Goal: Find specific page/section: Find specific page/section

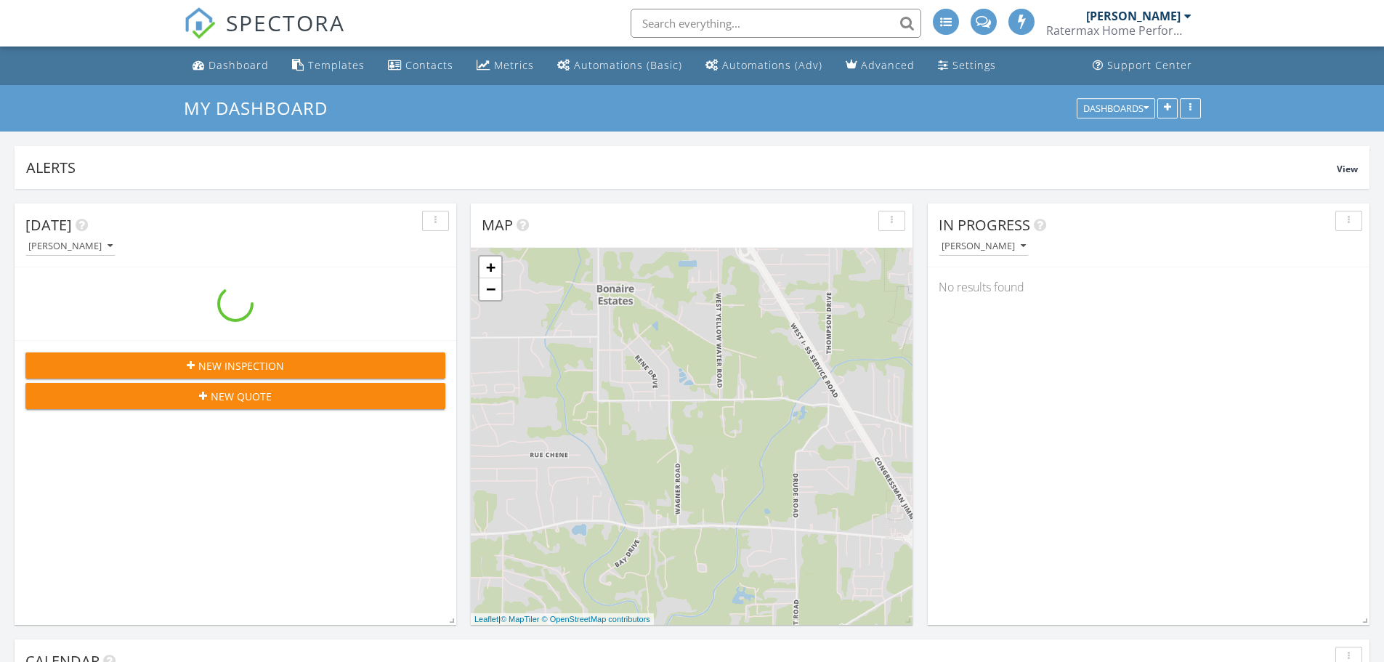
scroll to position [1345, 1407]
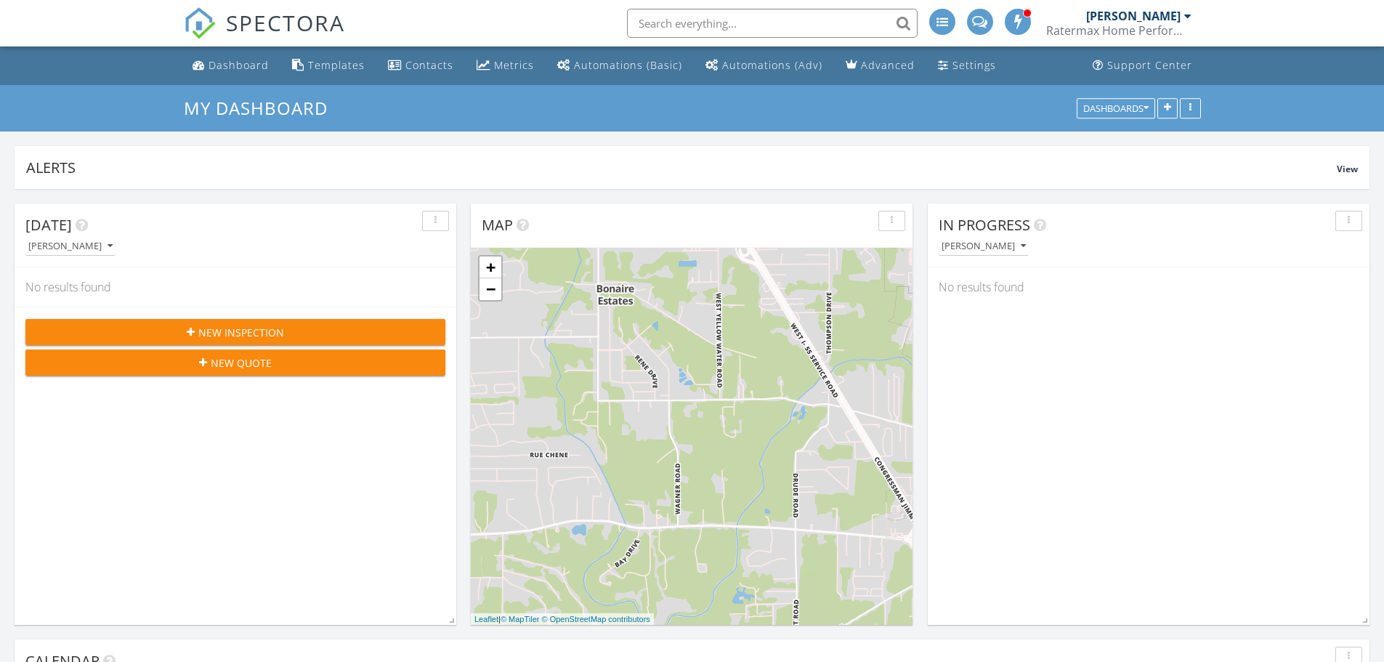
click at [758, 26] on input "text" at bounding box center [772, 23] width 291 height 29
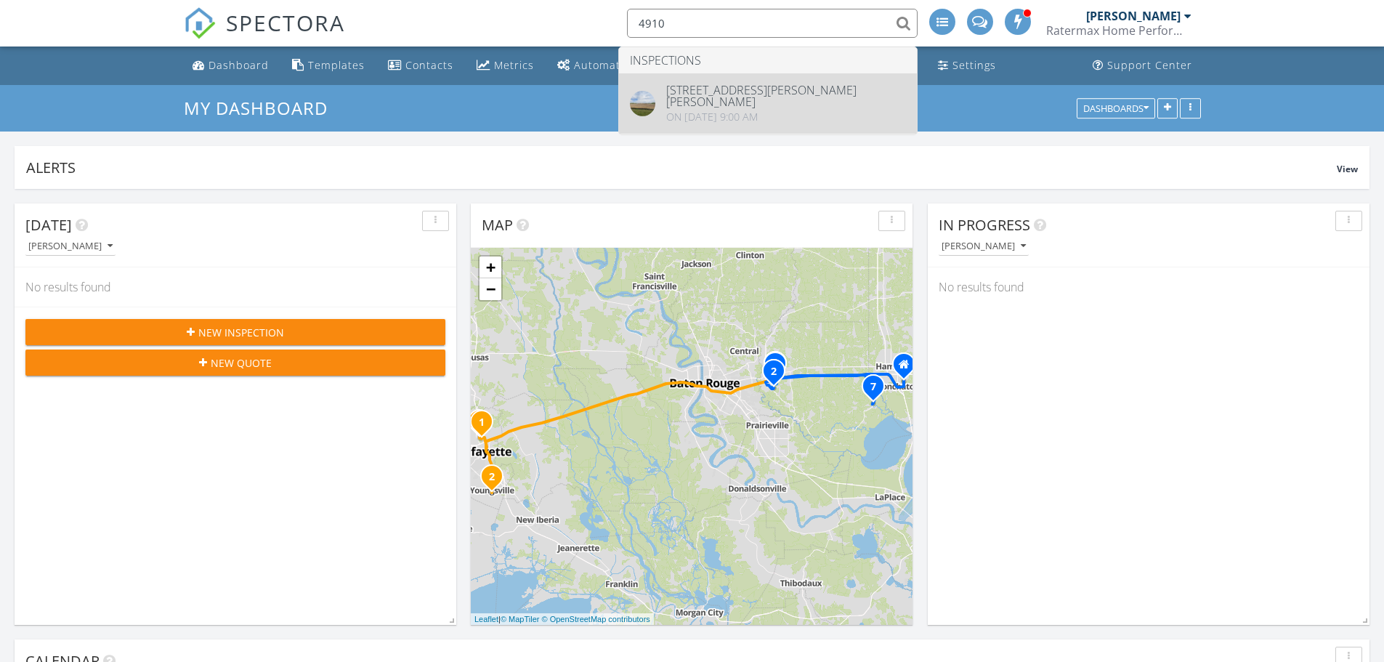
type input "4910"
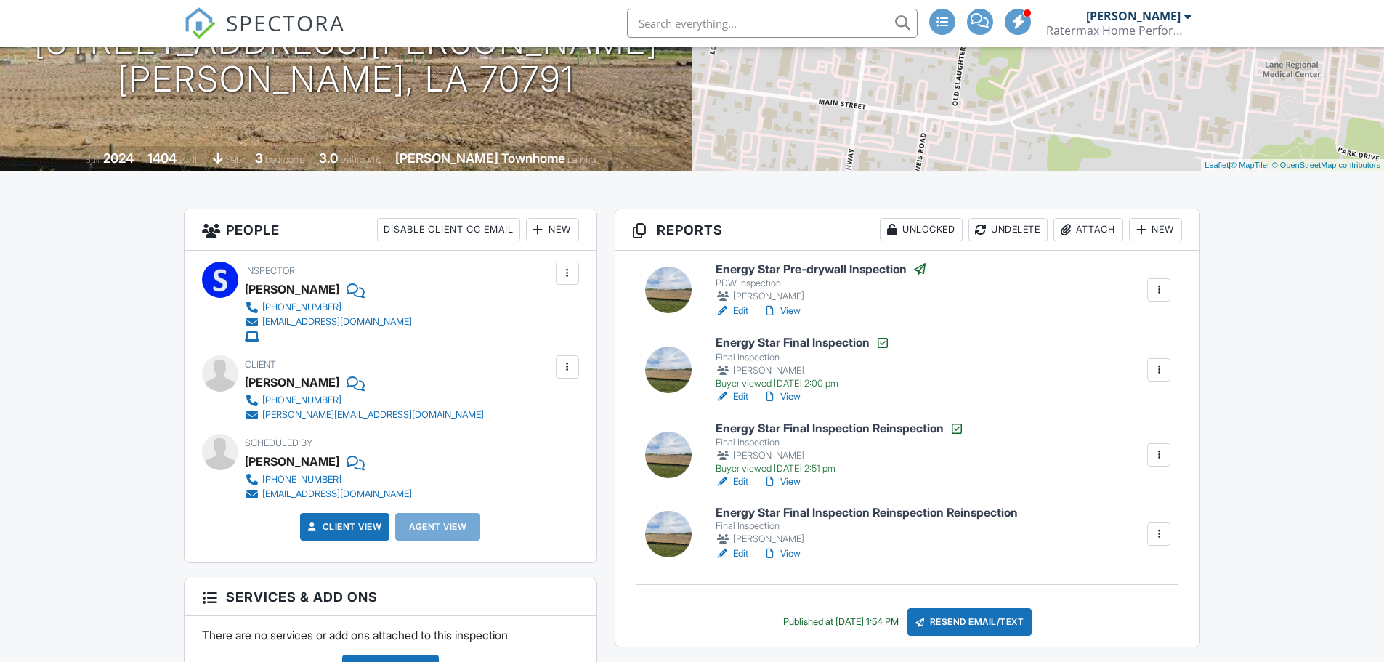
scroll to position [218, 0]
click at [786, 397] on link "View" at bounding box center [782, 396] width 38 height 15
click at [798, 554] on link "View" at bounding box center [782, 553] width 38 height 15
click at [790, 478] on link "View" at bounding box center [782, 481] width 38 height 15
click at [782, 395] on link "View" at bounding box center [782, 396] width 38 height 15
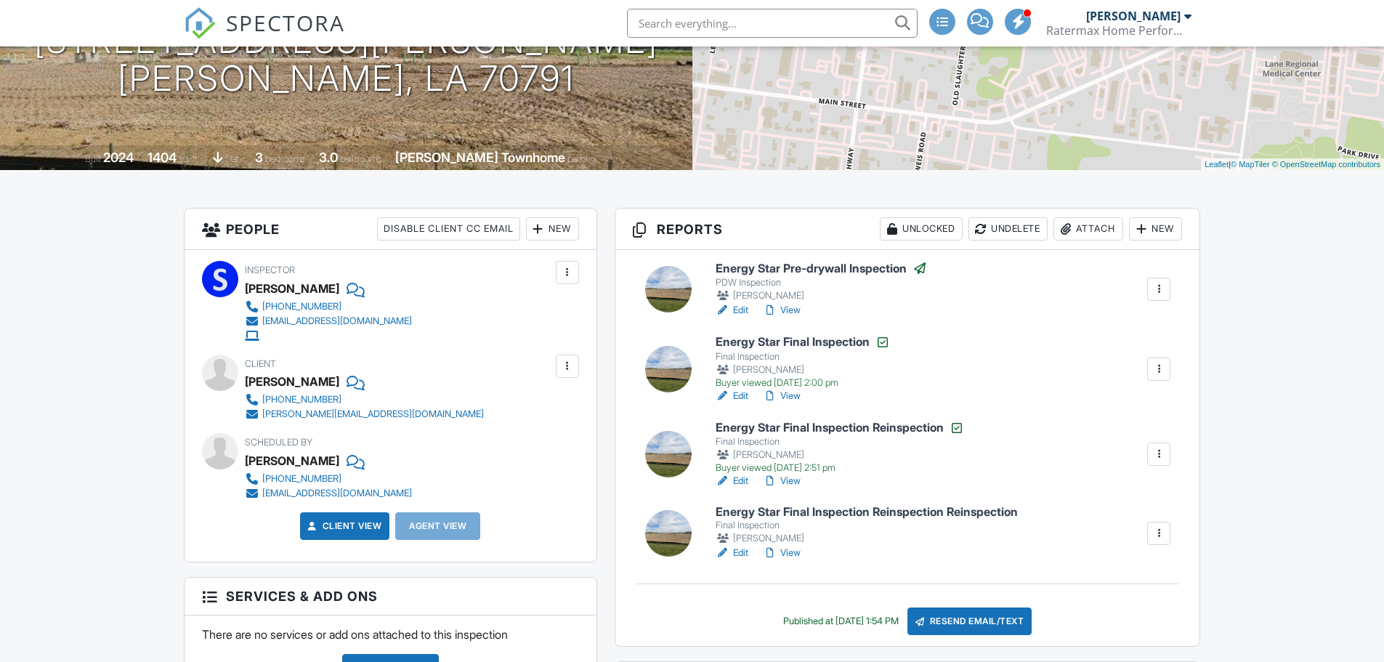
click at [785, 550] on link "View" at bounding box center [782, 553] width 38 height 15
click at [788, 480] on link "View" at bounding box center [782, 481] width 38 height 15
click at [788, 396] on link "View" at bounding box center [782, 396] width 38 height 15
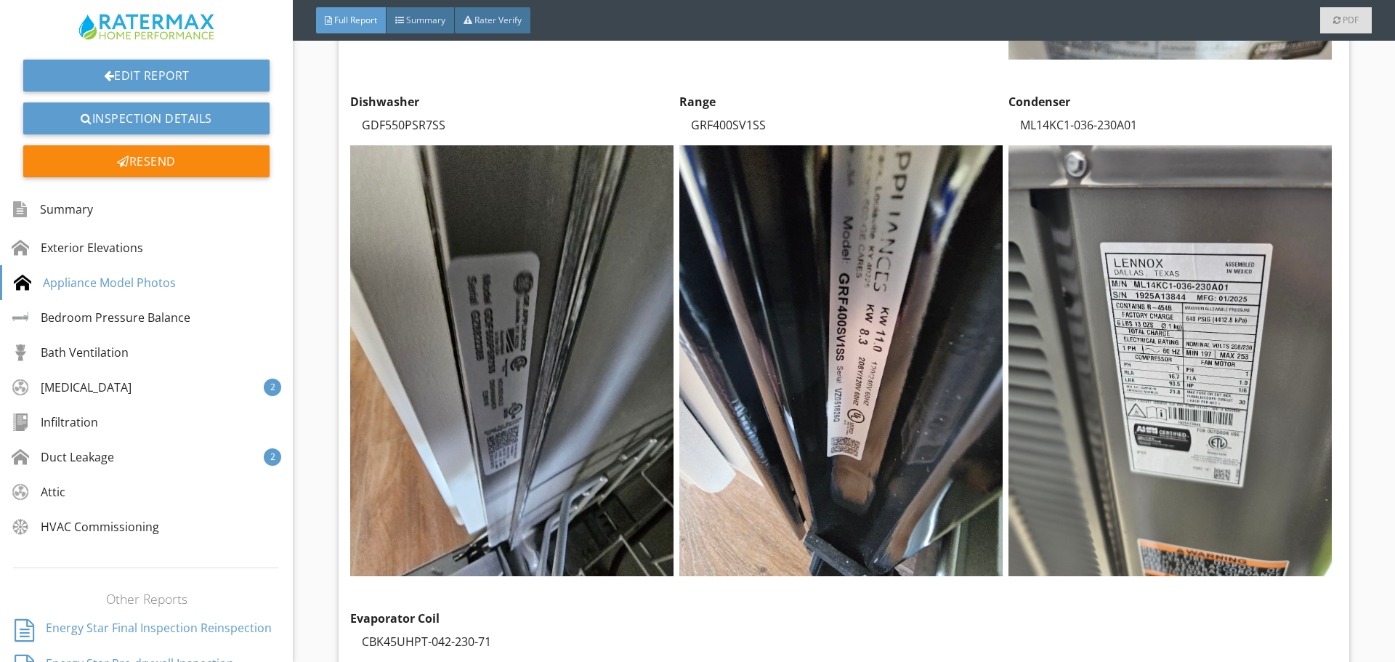
scroll to position [1308, 0]
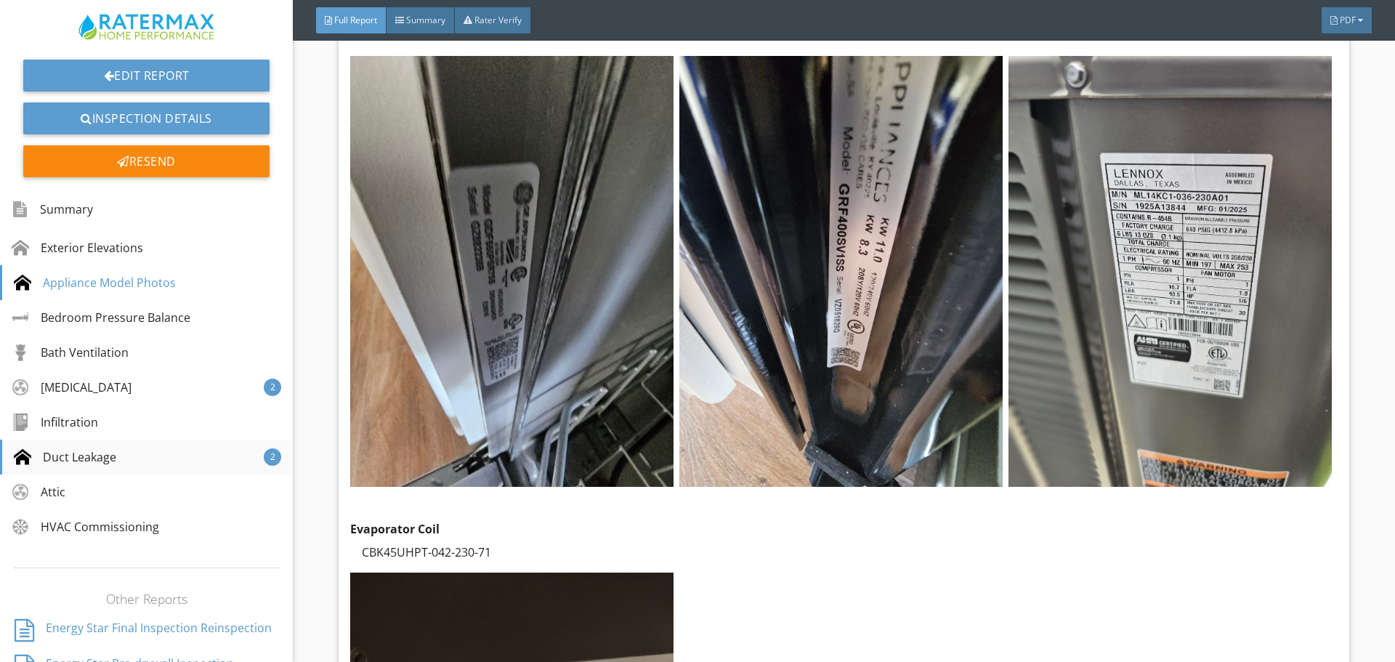
click at [76, 464] on div "Duct Leakage" at bounding box center [65, 456] width 102 height 17
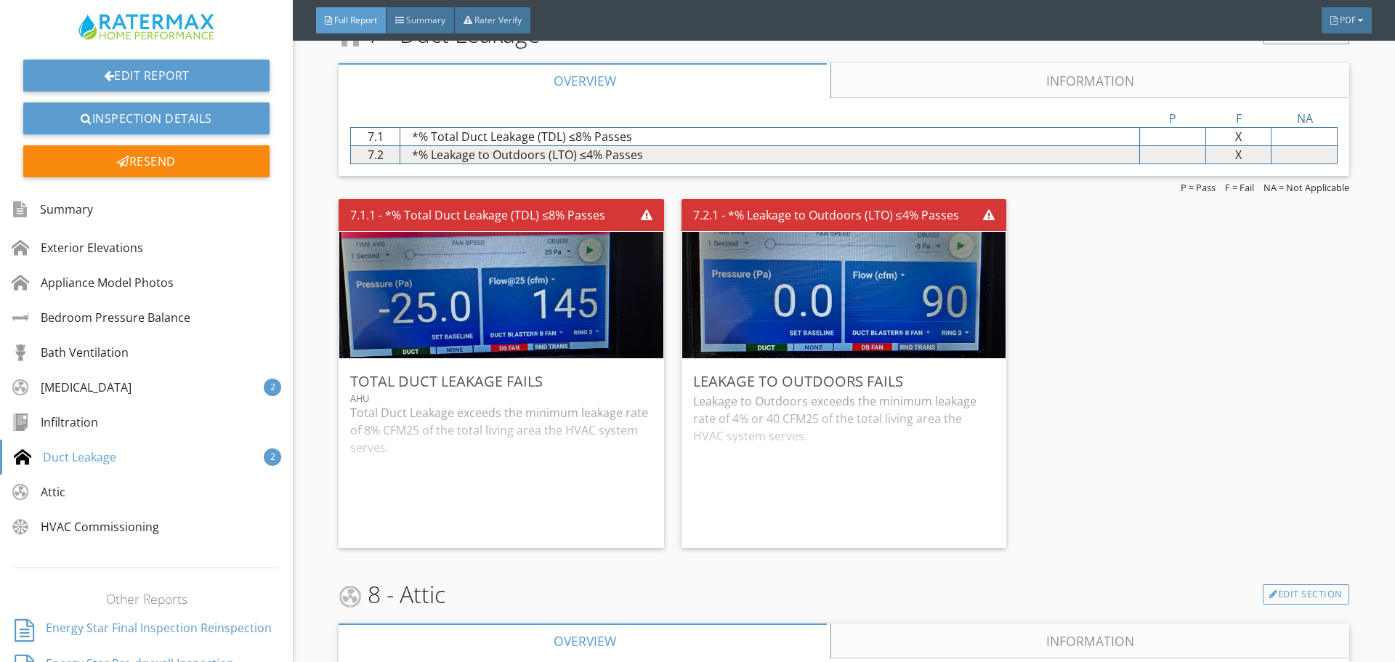
scroll to position [3822, 0]
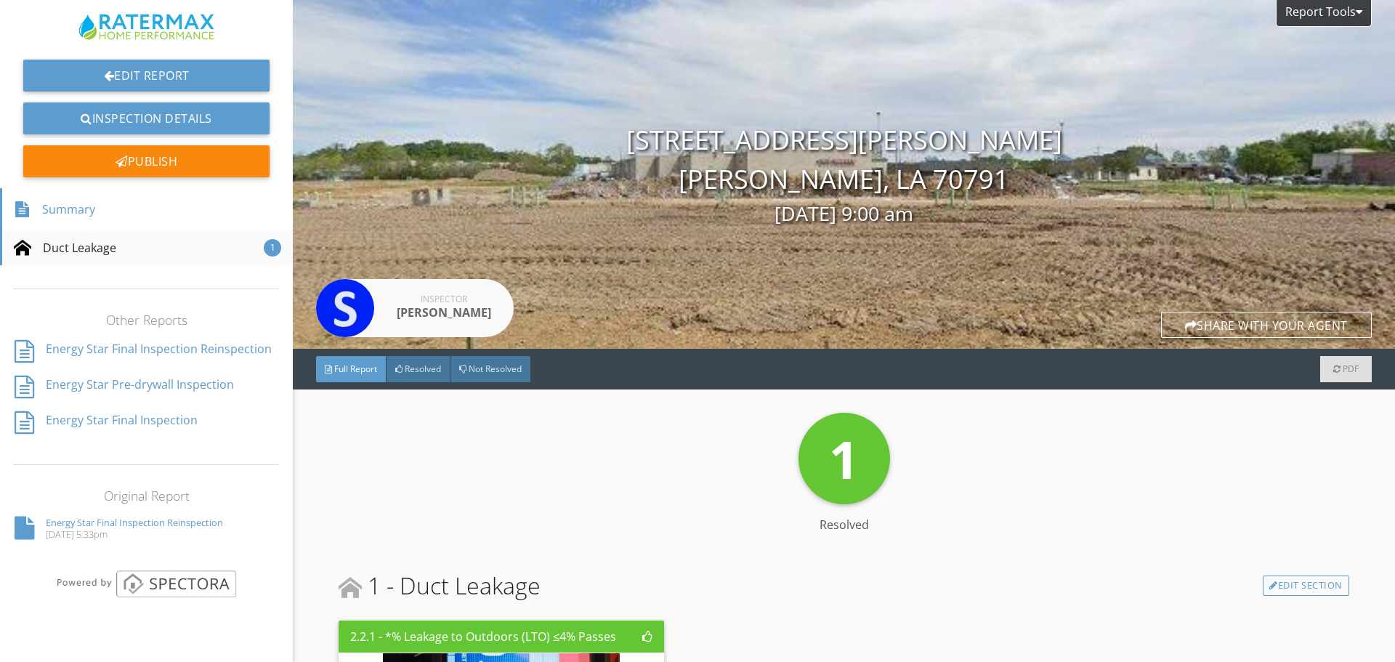
click at [219, 237] on div "Duct Leakage 1" at bounding box center [146, 247] width 293 height 35
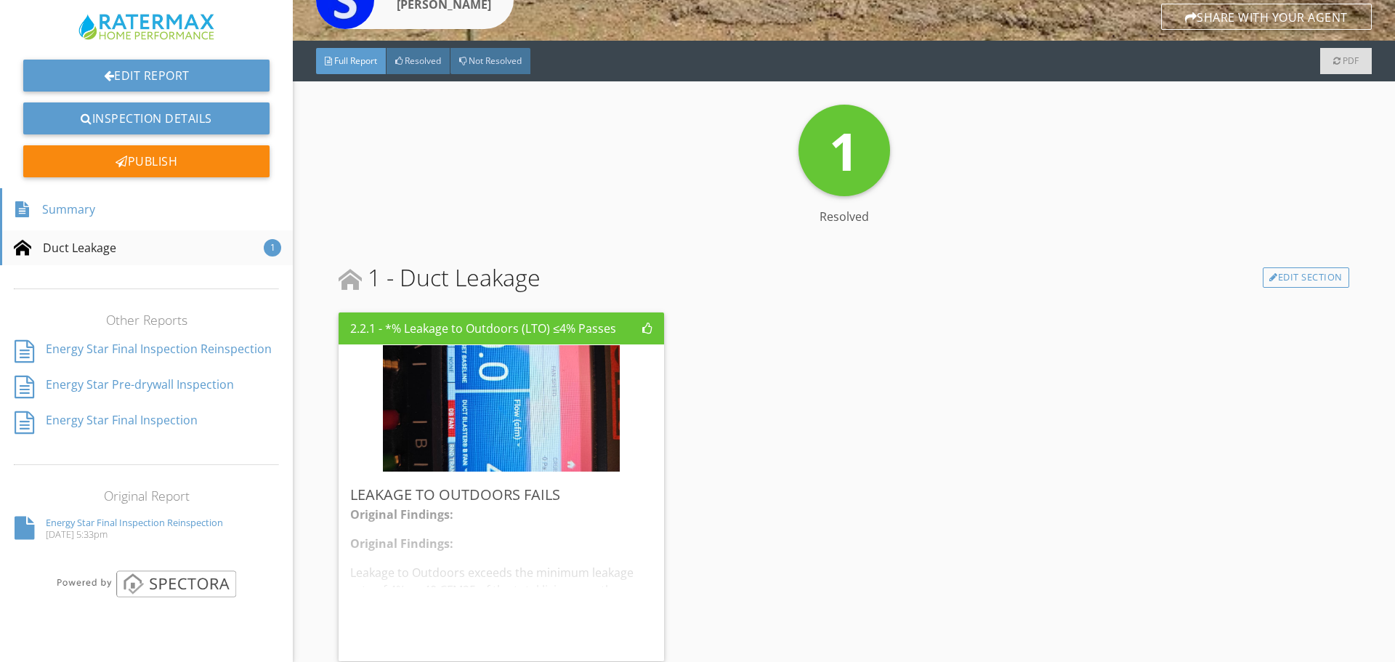
scroll to position [324, 0]
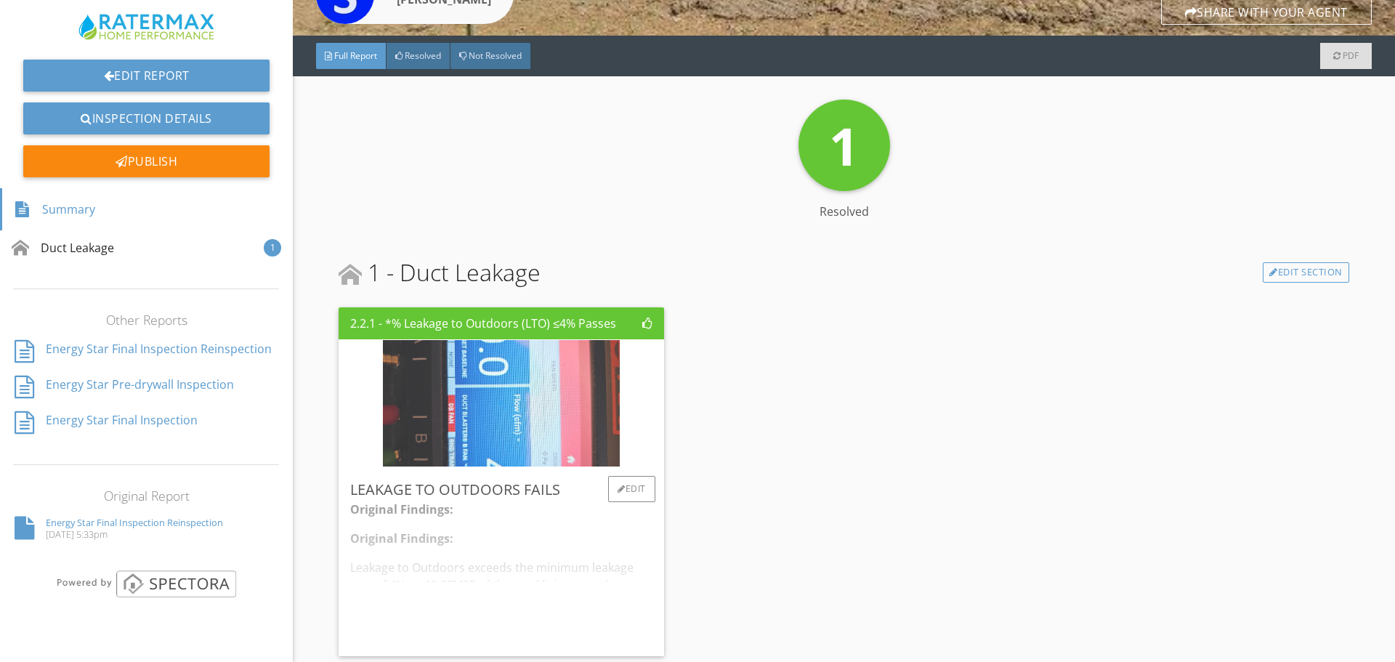
click at [527, 427] on img at bounding box center [501, 404] width 237 height 316
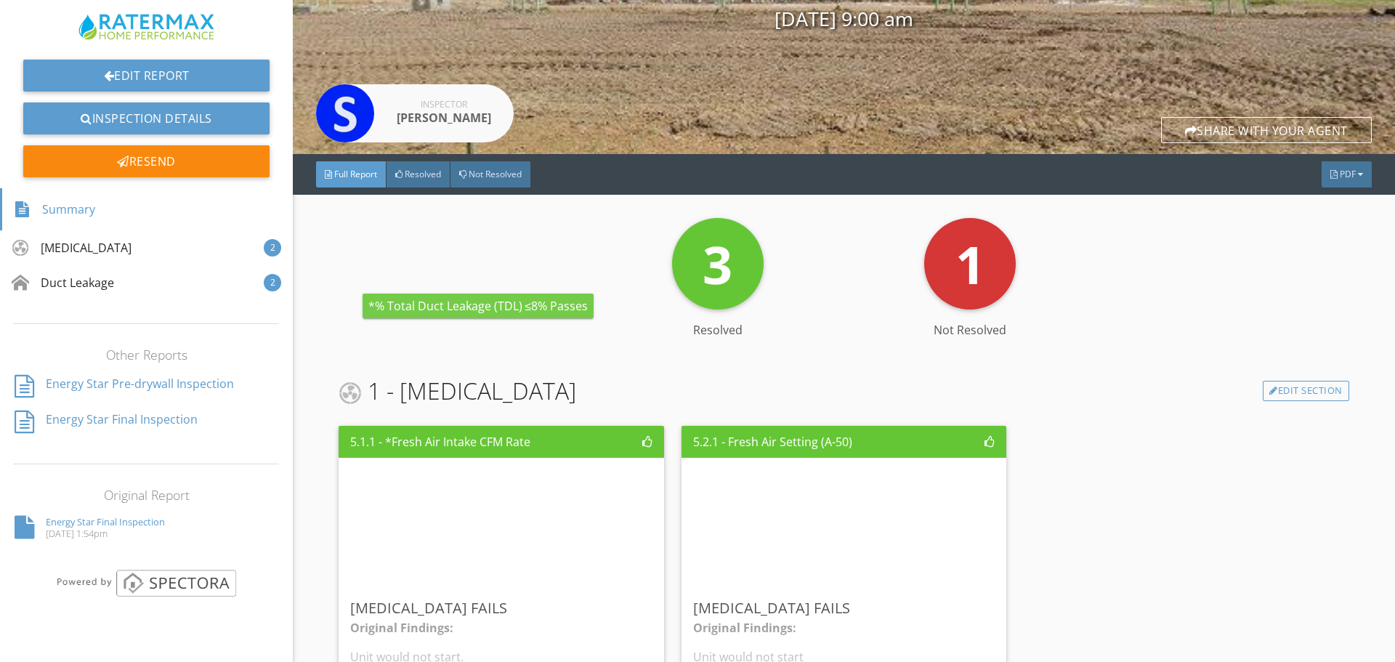
scroll to position [60, 0]
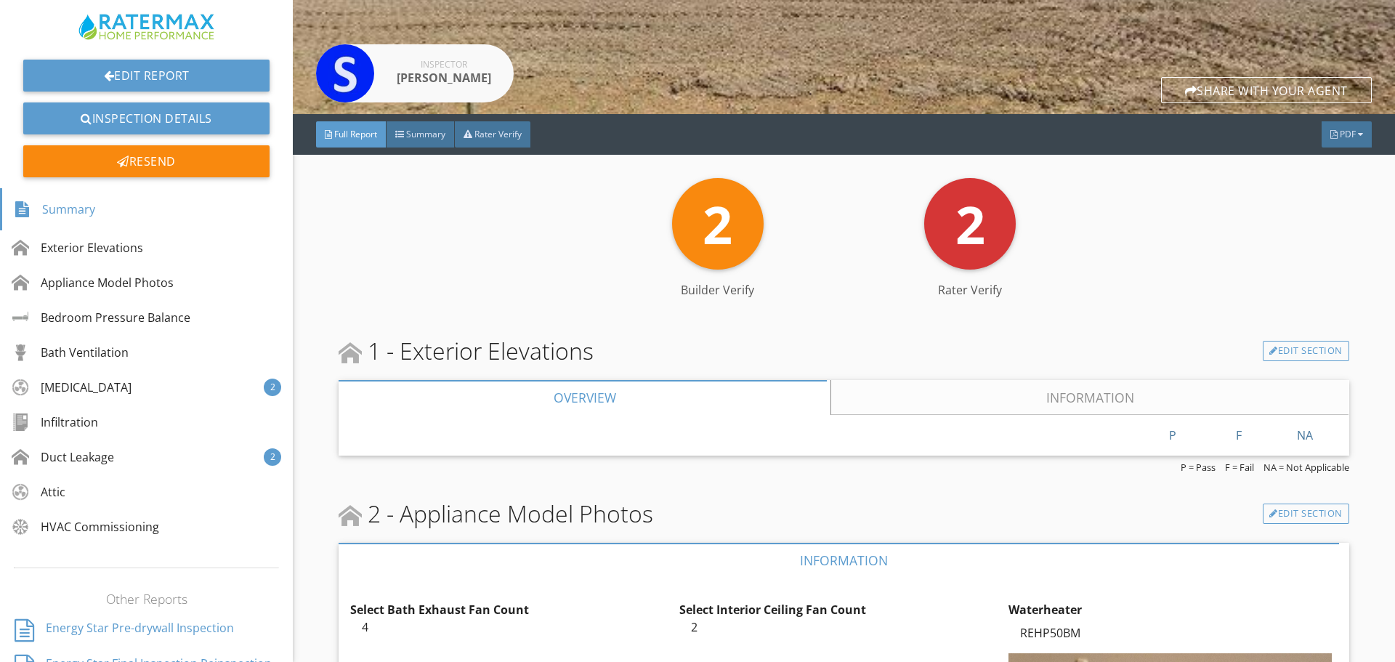
scroll to position [291, 0]
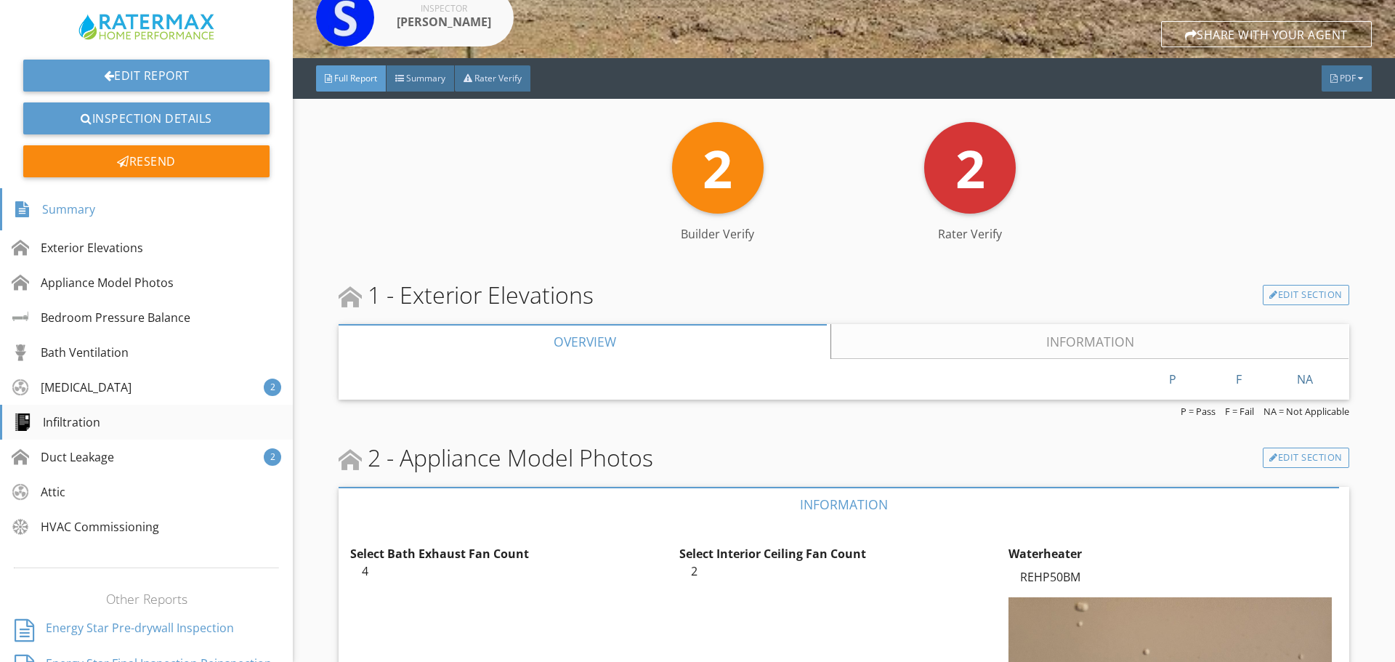
click at [90, 416] on div "Infiltration" at bounding box center [57, 421] width 86 height 17
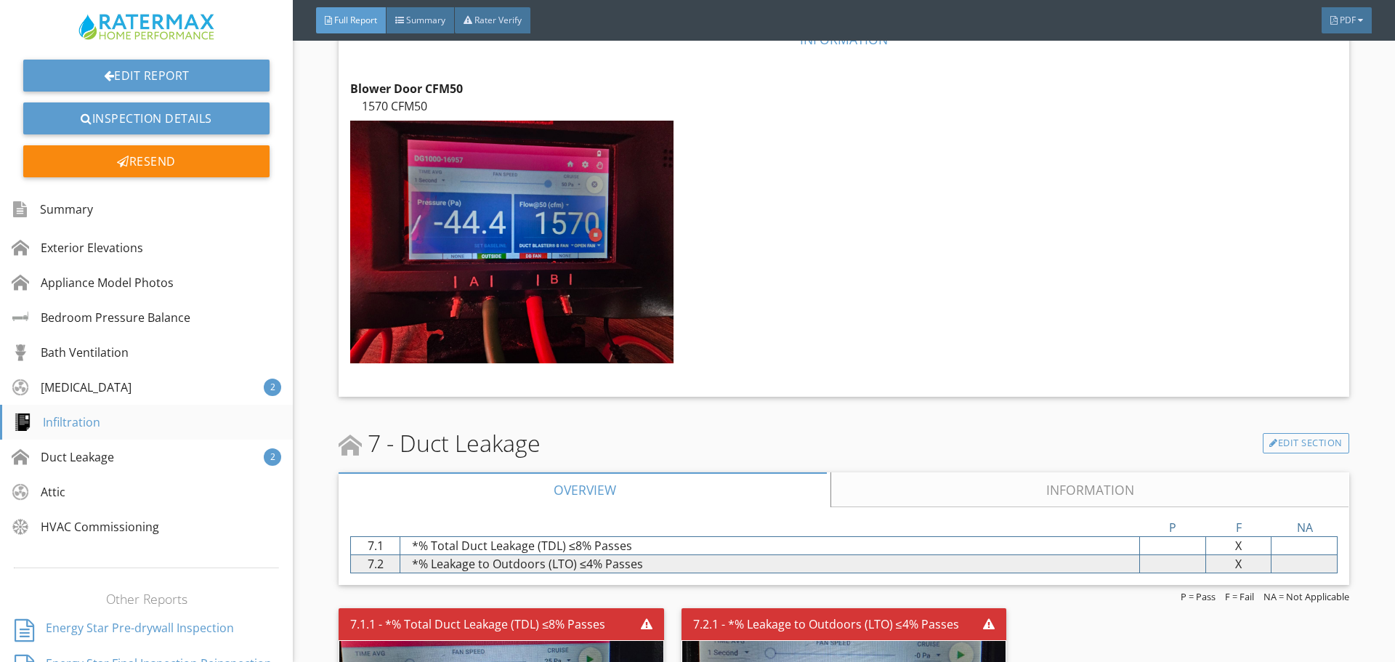
scroll to position [3415, 0]
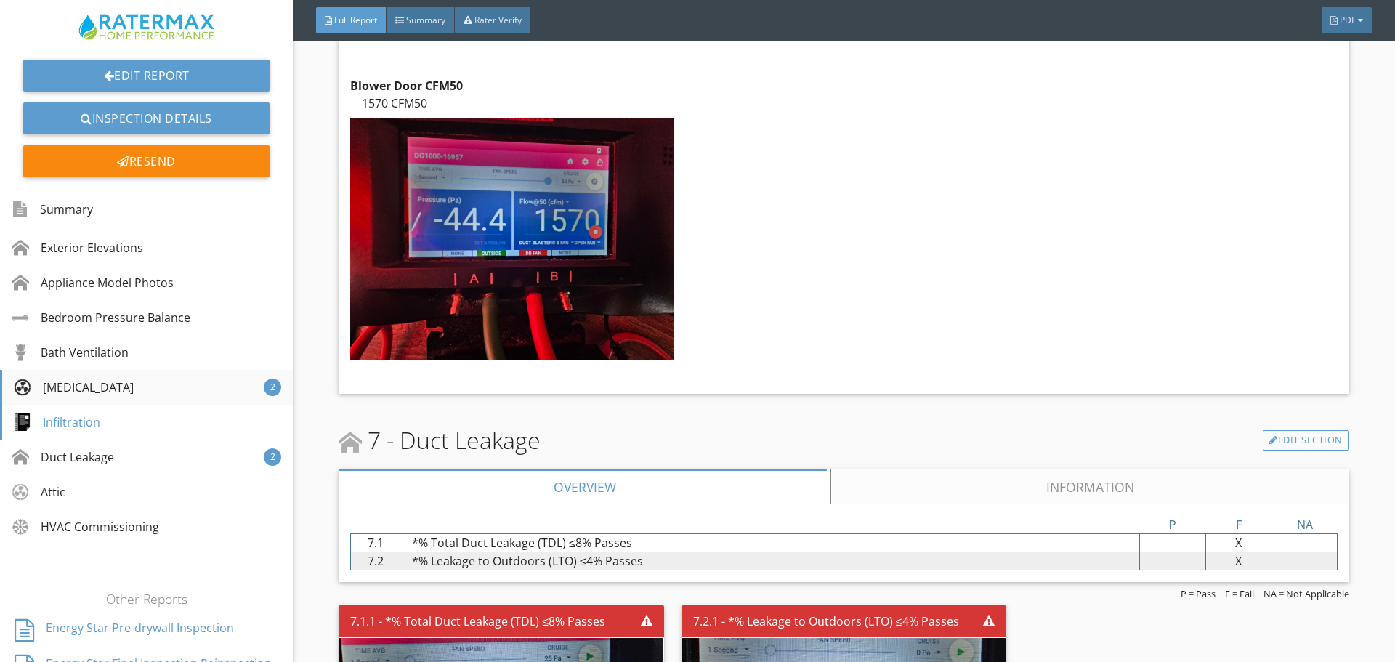
click at [92, 397] on div "Mechanical Ventilation 2" at bounding box center [146, 387] width 293 height 35
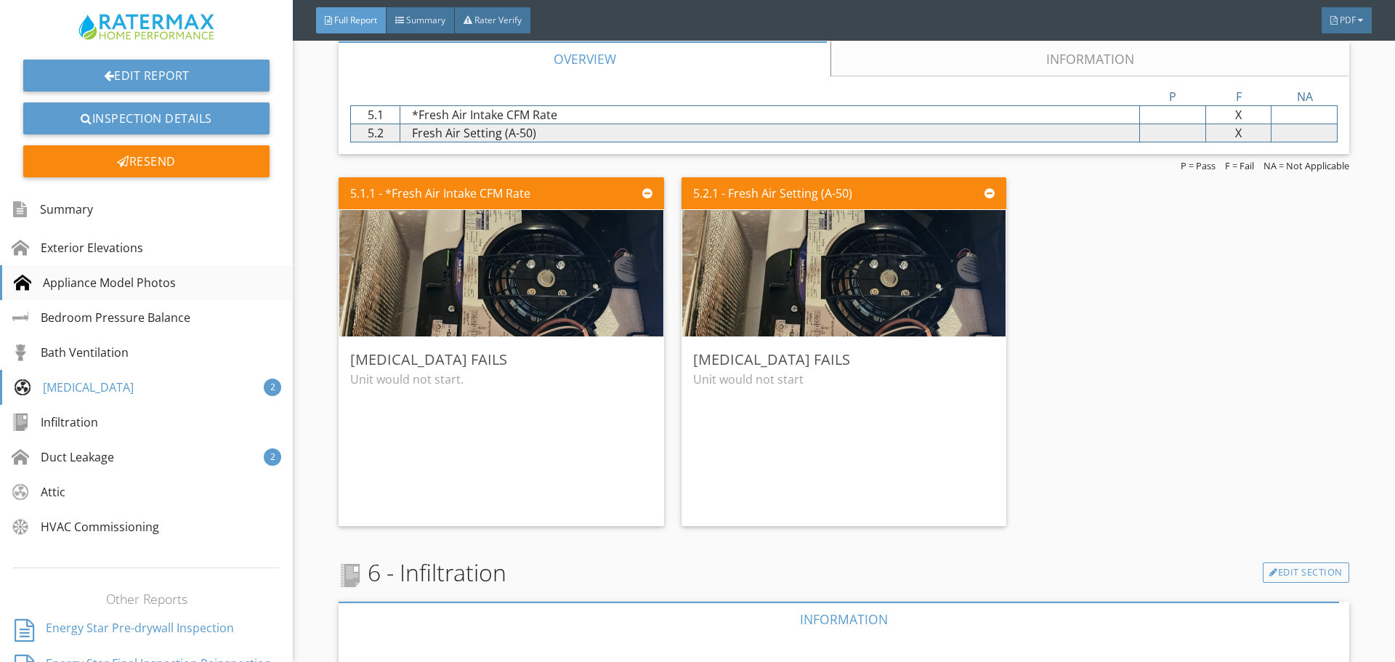
scroll to position [2815, 0]
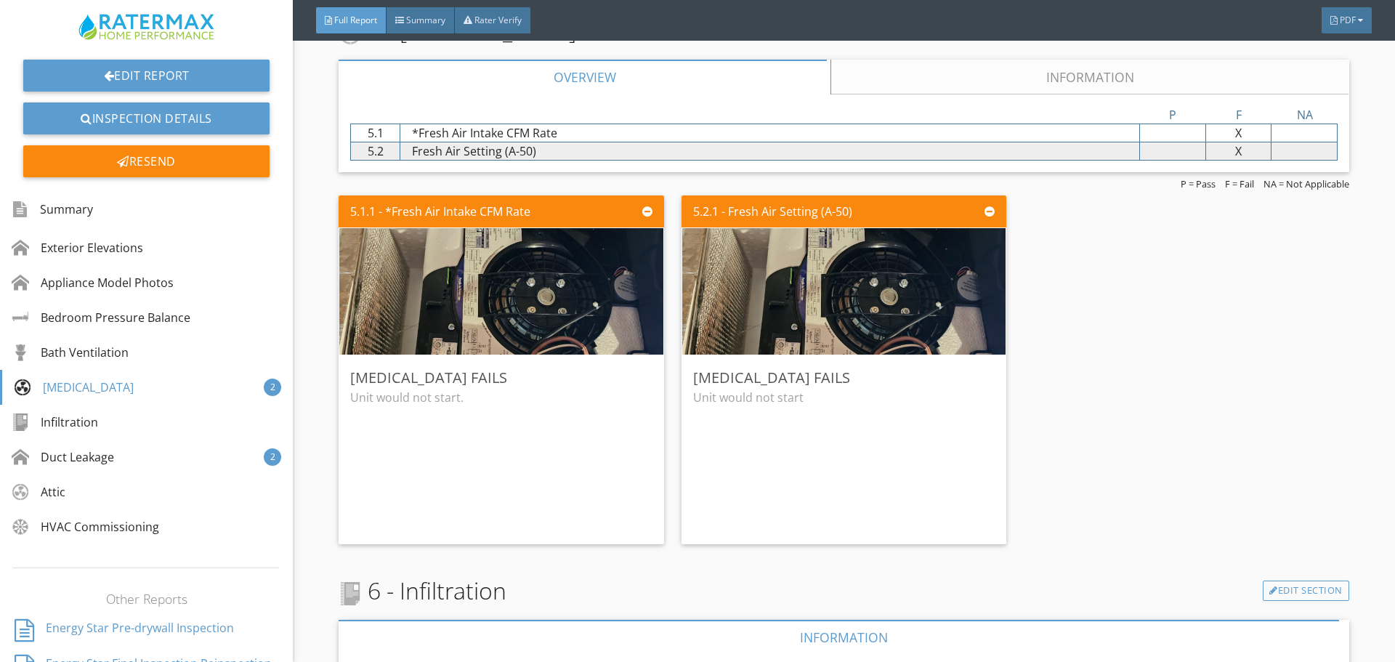
click at [1012, 67] on link "Information" at bounding box center [1090, 77] width 517 height 35
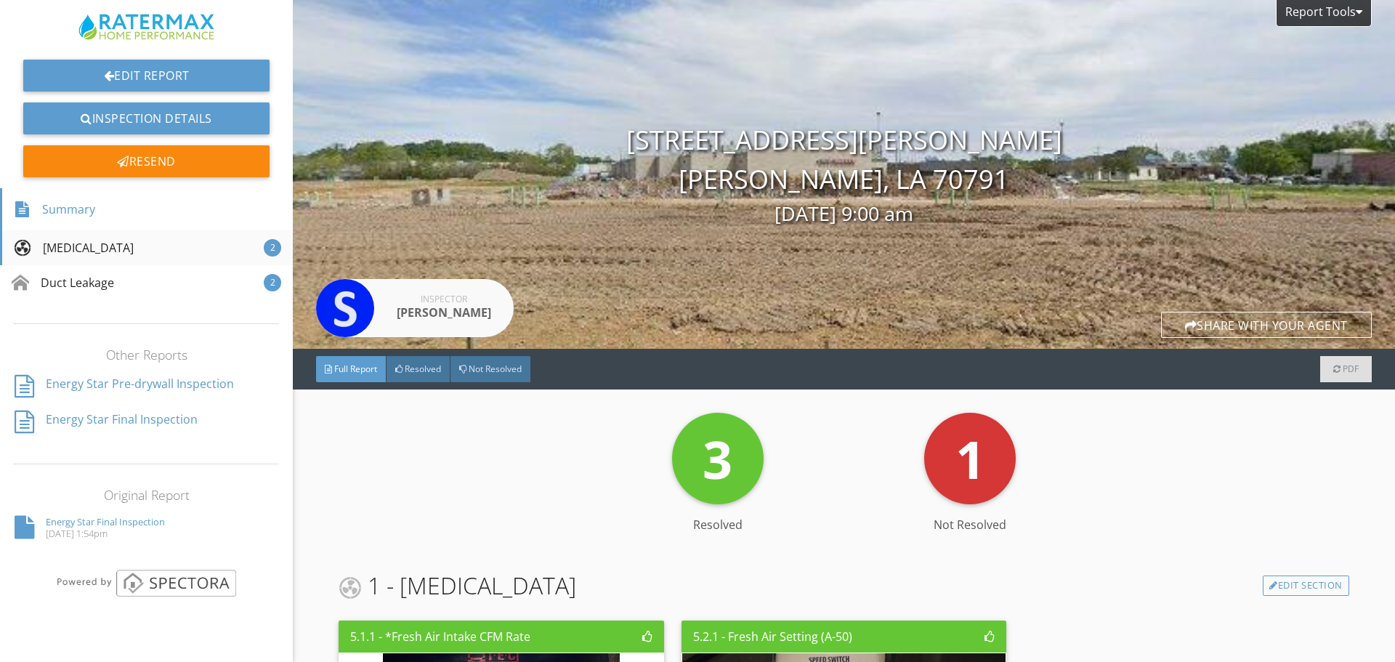
click at [106, 254] on div "[MEDICAL_DATA]" at bounding box center [74, 247] width 120 height 17
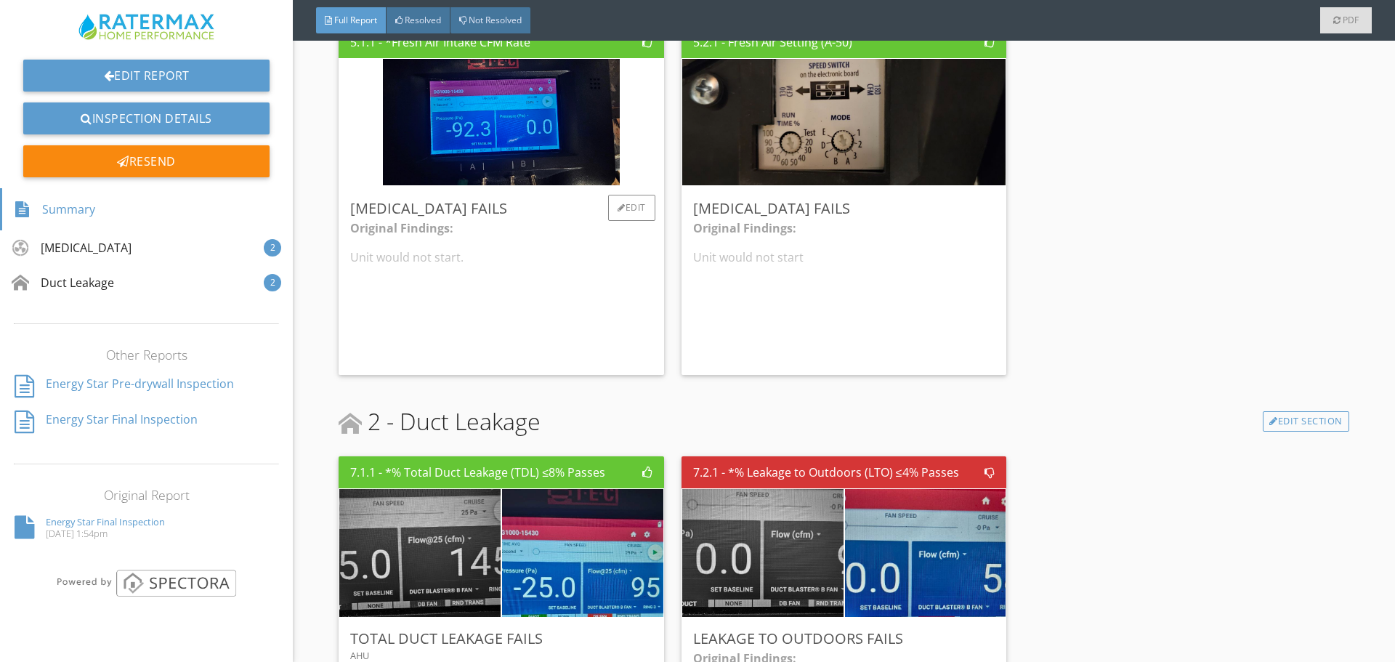
scroll to position [568, 0]
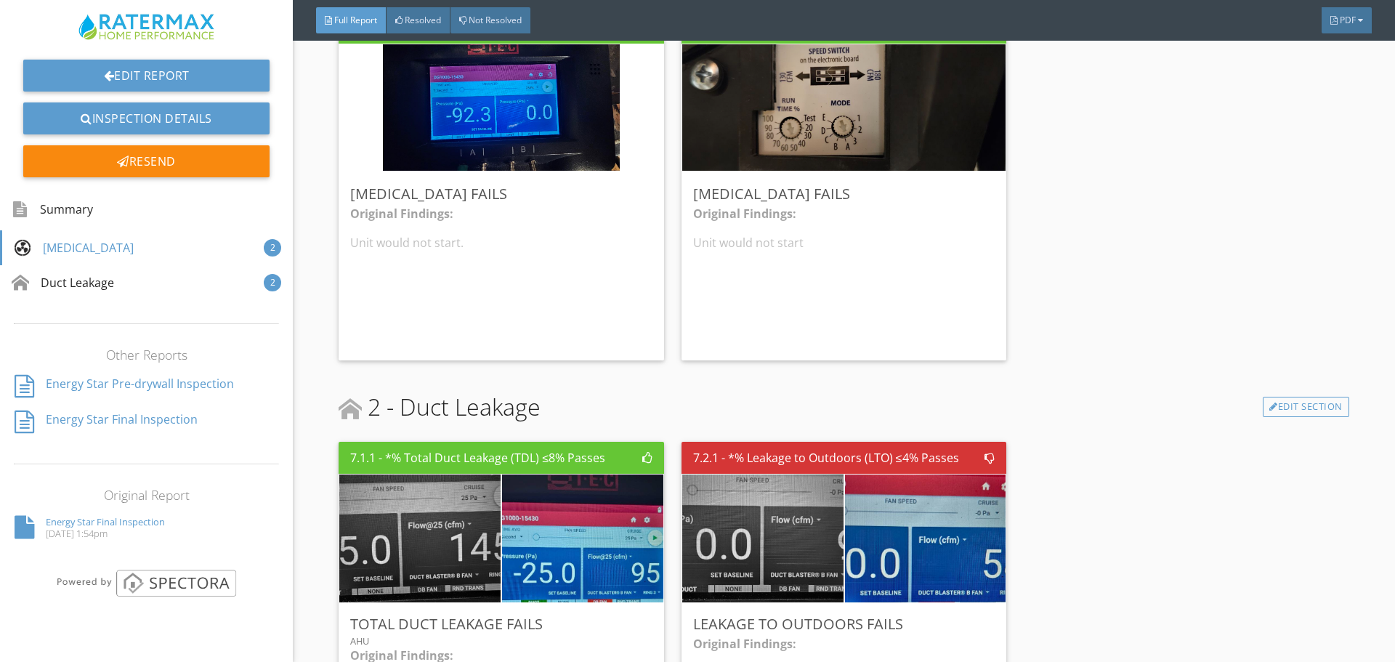
click at [1131, 650] on div "7.1.1 - *% Total Duct Leakage (TDL) ≤8% Passes Total Duct Leakage Fails AHU Ori…" at bounding box center [844, 616] width 1010 height 360
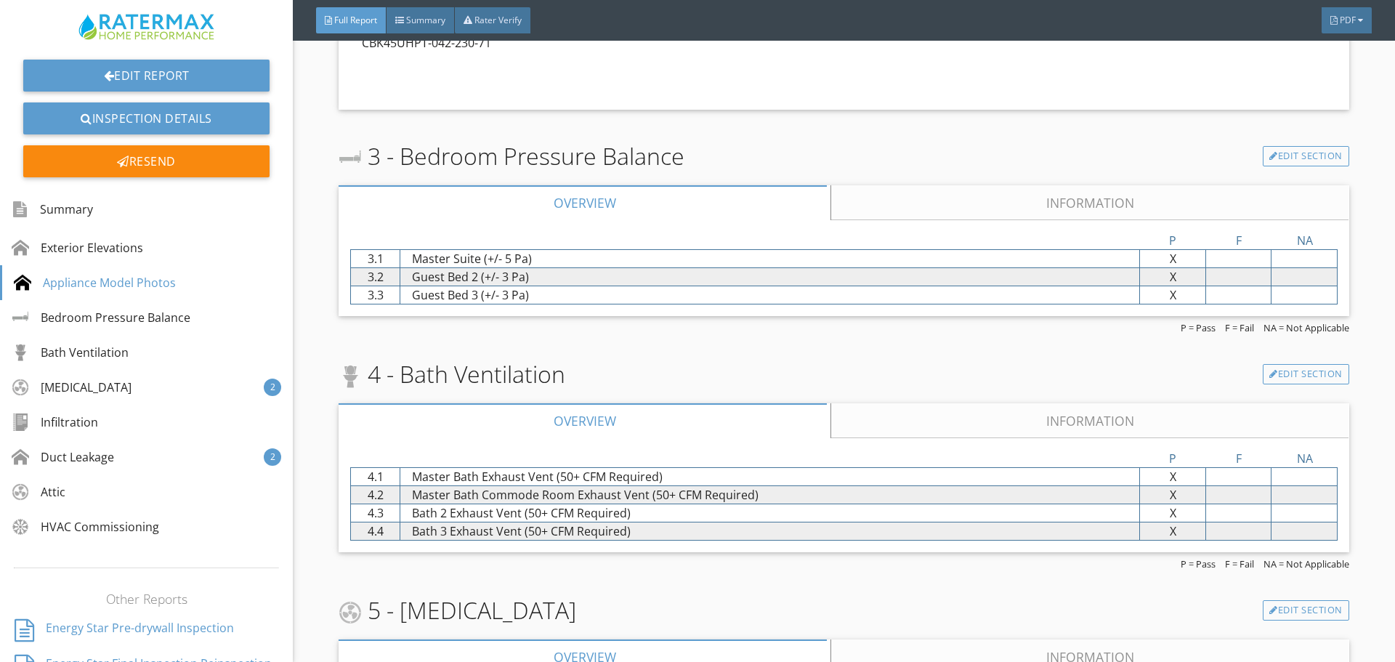
scroll to position [1017, 0]
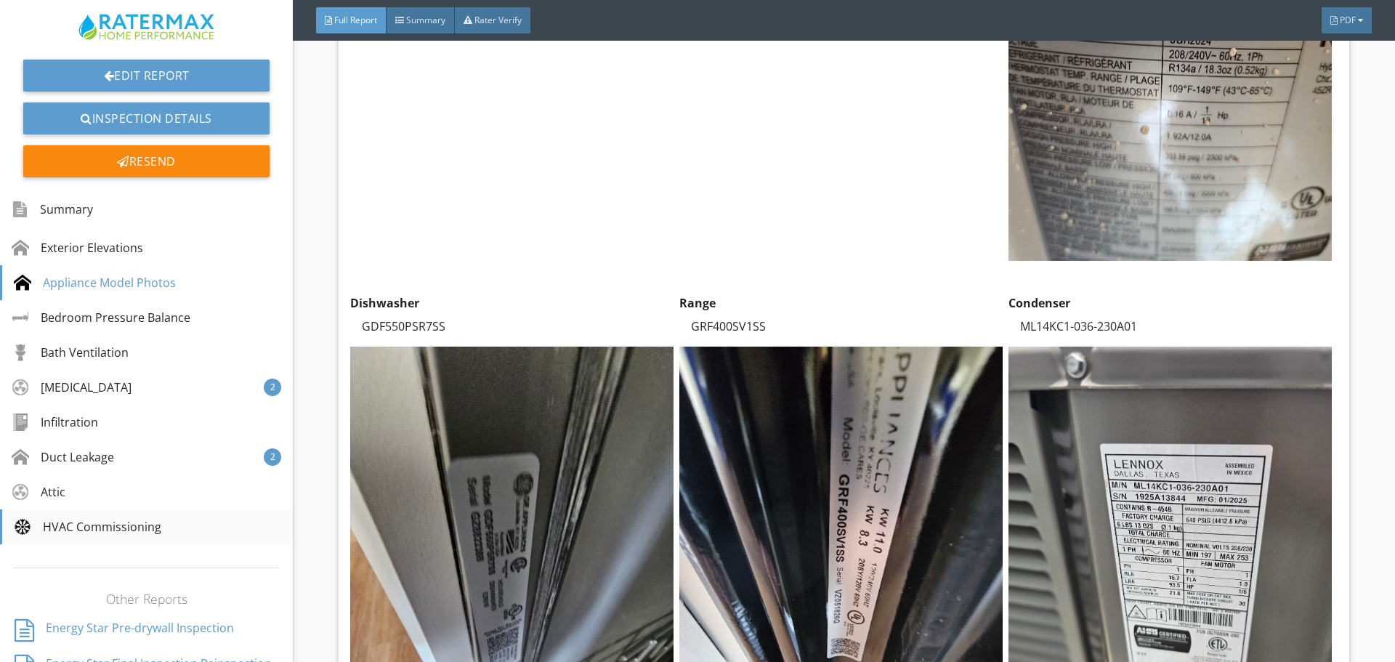
click at [103, 533] on div "HVAC Commissioning" at bounding box center [87, 526] width 147 height 17
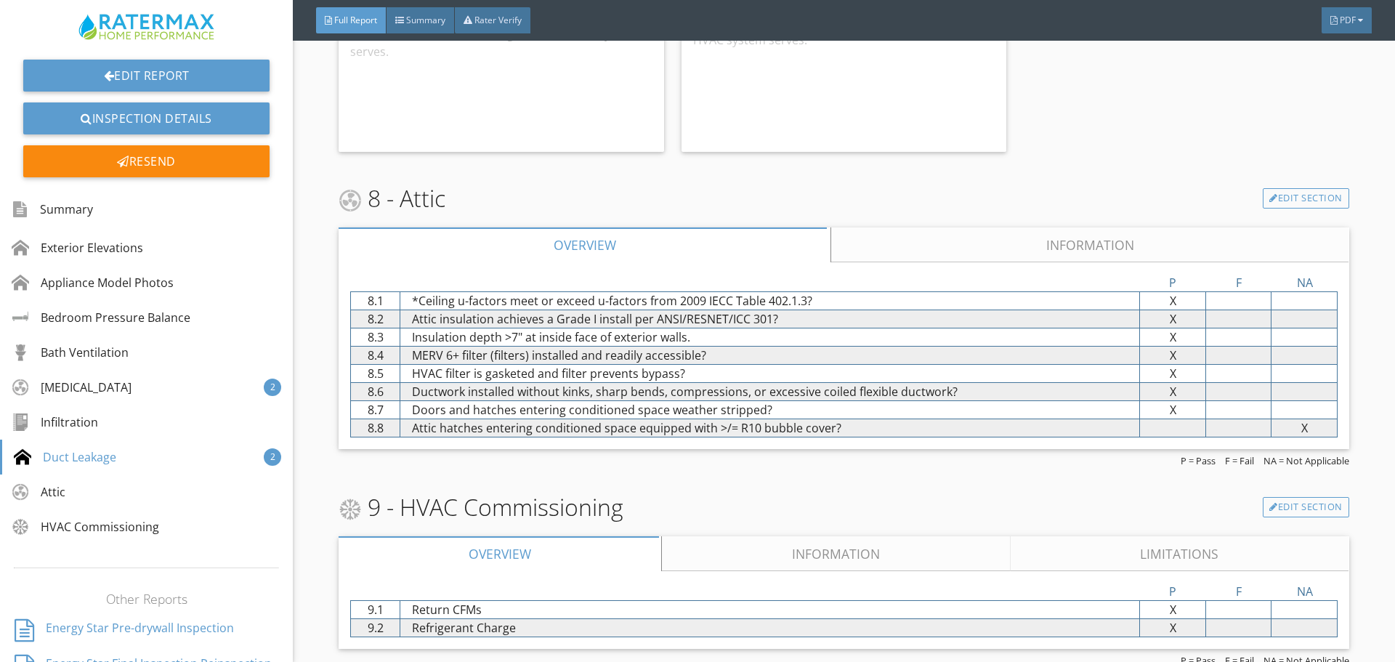
click at [748, 536] on link "Information" at bounding box center [836, 553] width 349 height 35
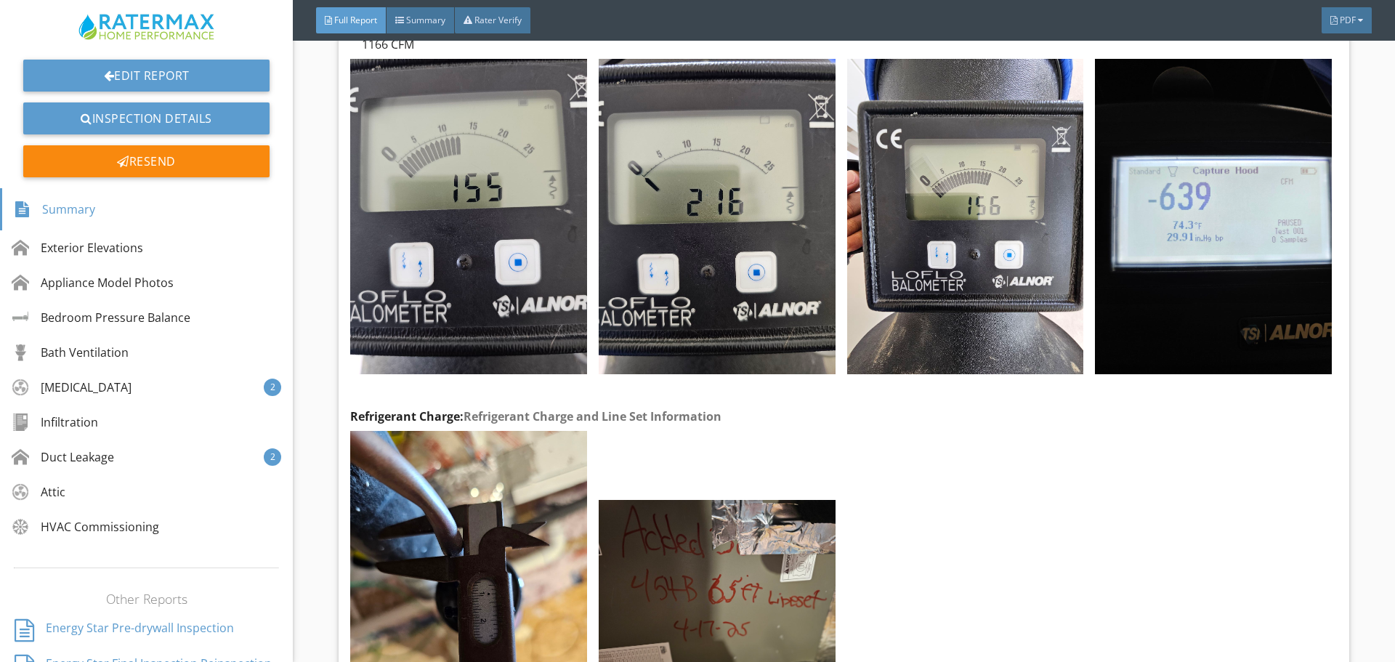
scroll to position [4918, 0]
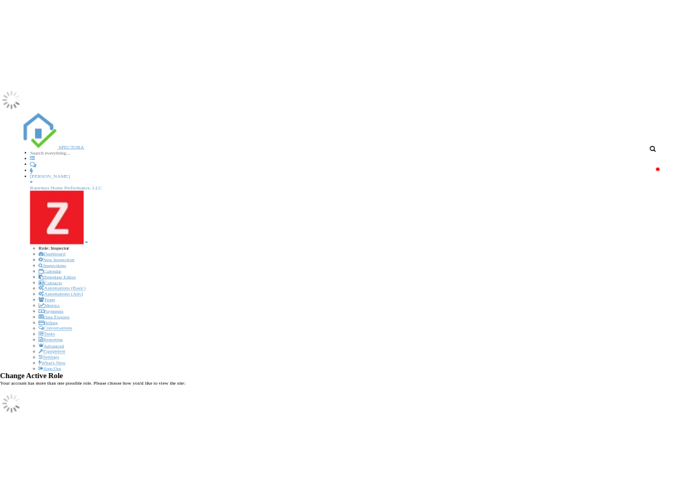
scroll to position [7, 7]
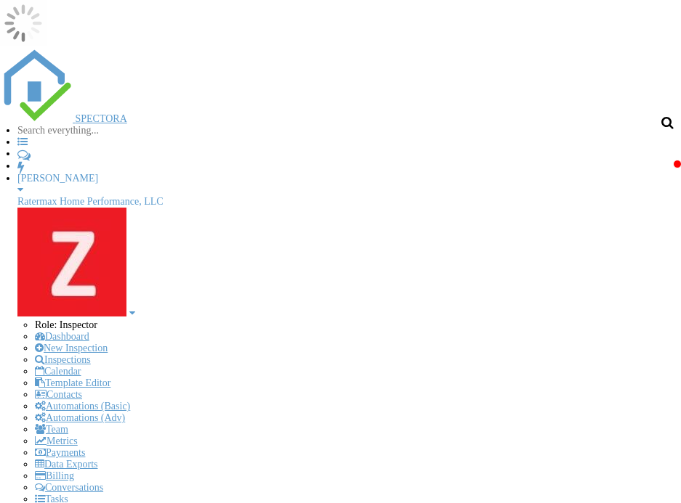
click at [140, 125] on input "text" at bounding box center [78, 131] width 123 height 12
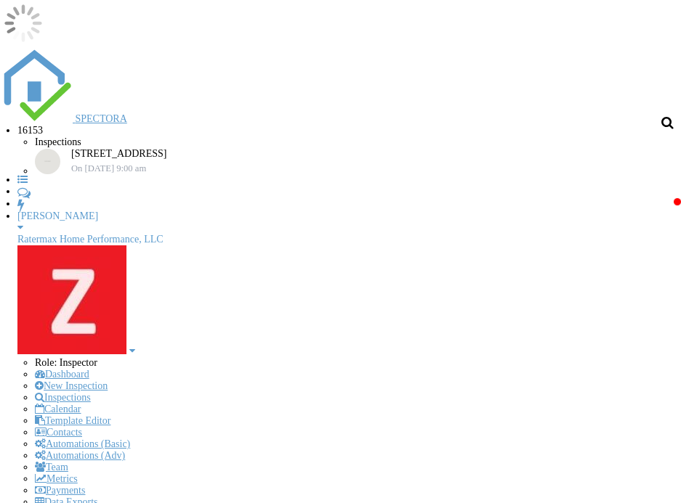
type input "16153"
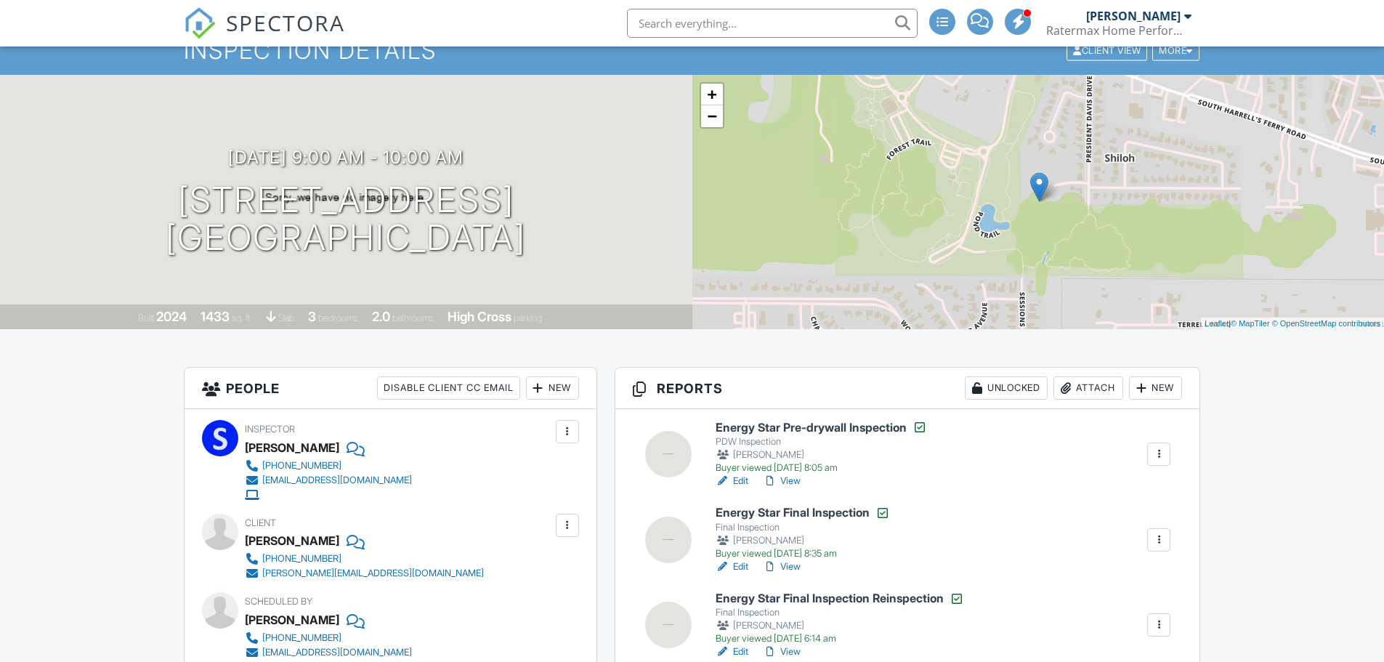
scroll to position [73, 0]
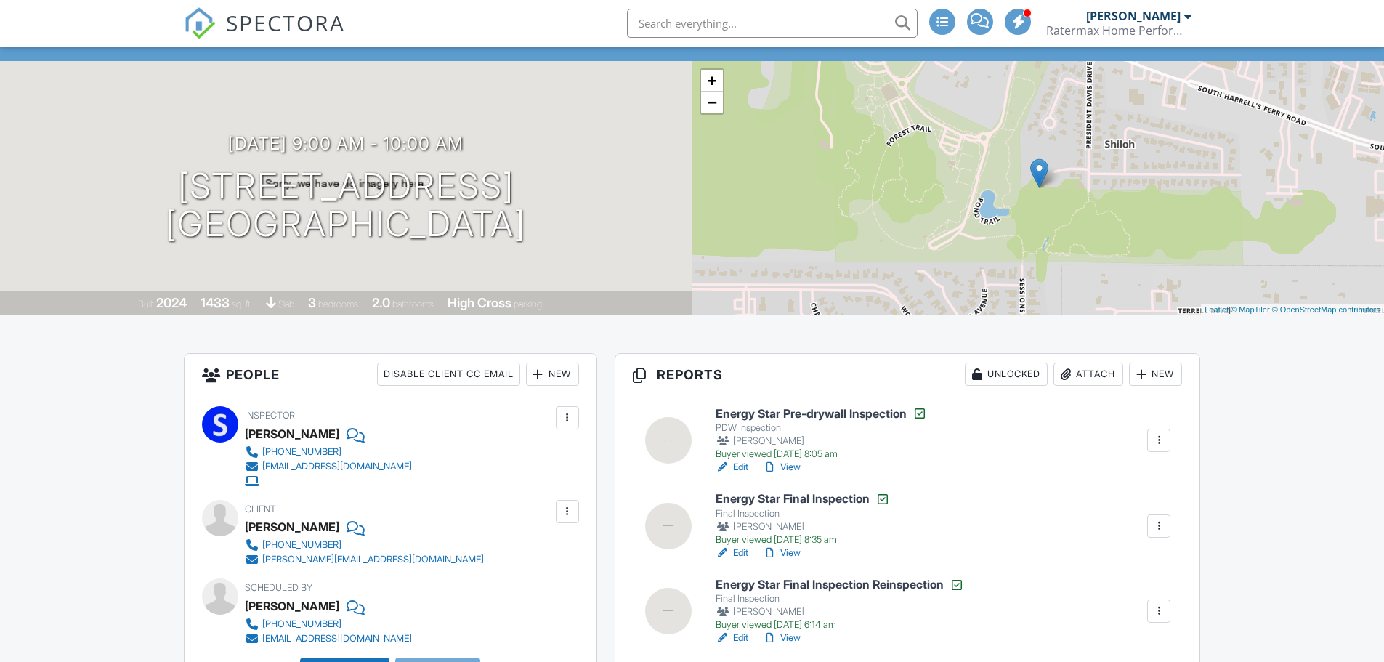
click at [790, 554] on link "View" at bounding box center [782, 553] width 38 height 15
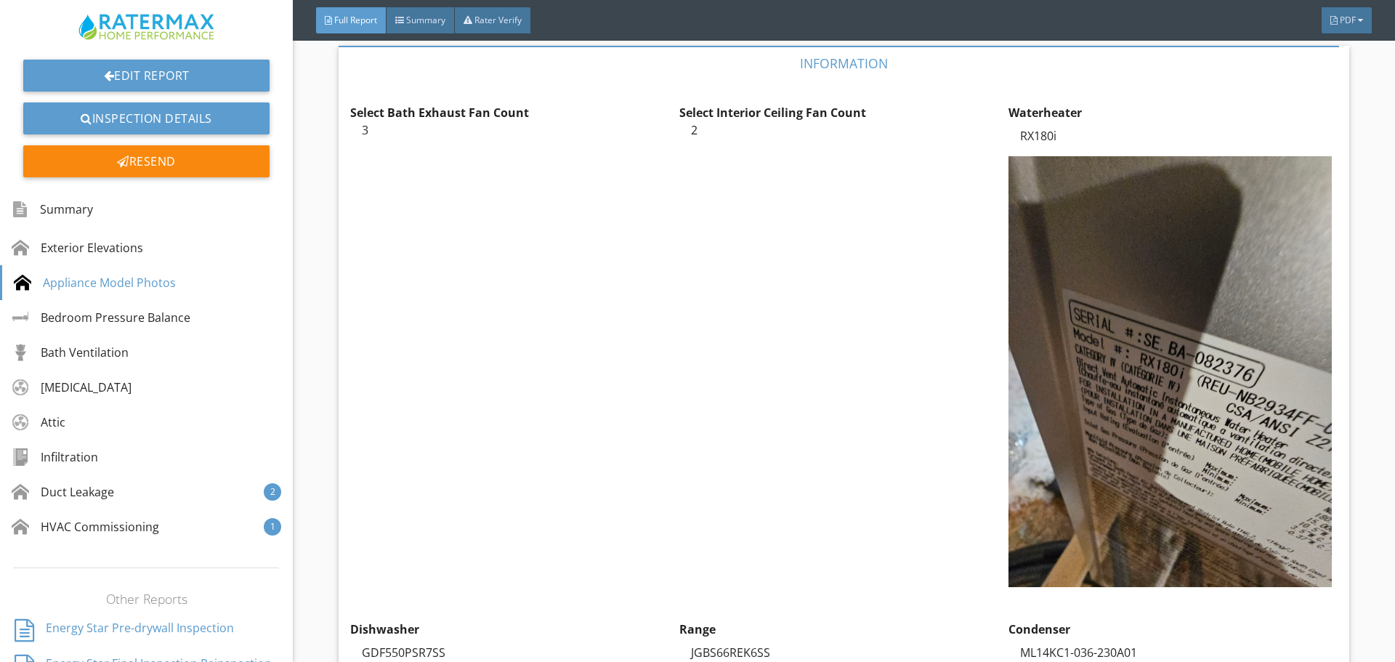
scroll to position [727, 0]
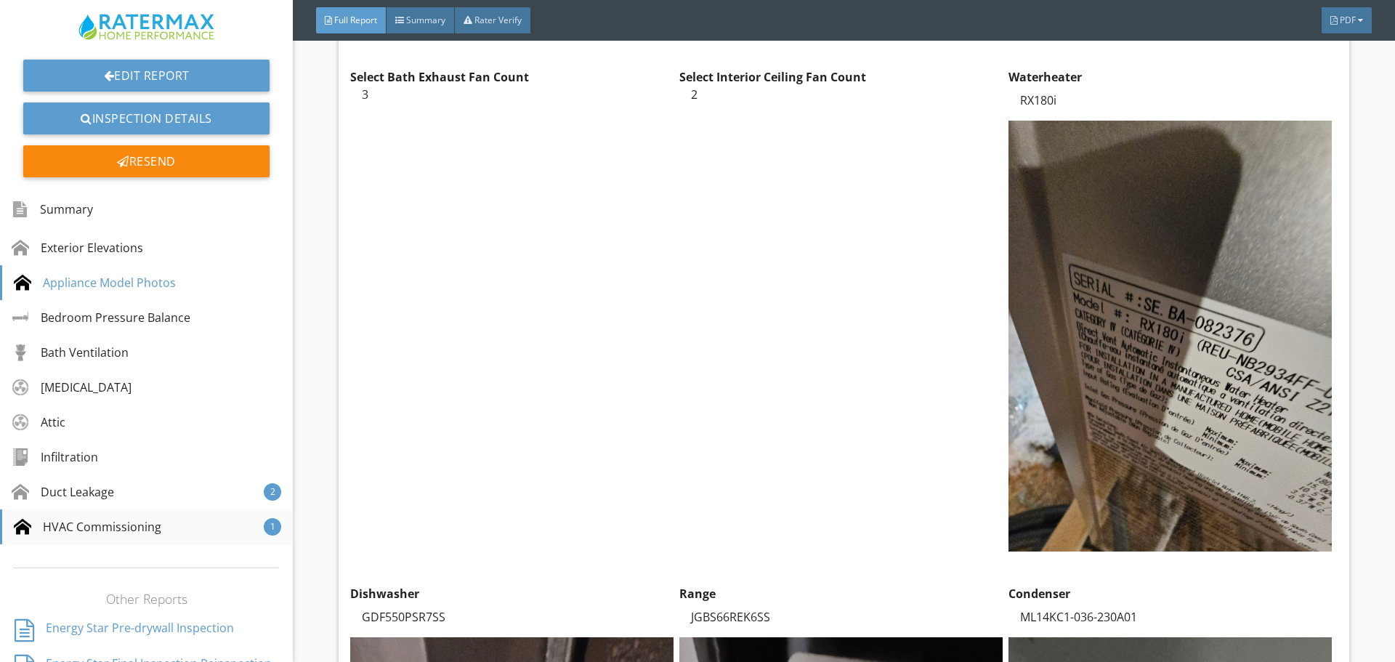
click at [118, 527] on div "HVAC Commissioning" at bounding box center [87, 526] width 147 height 17
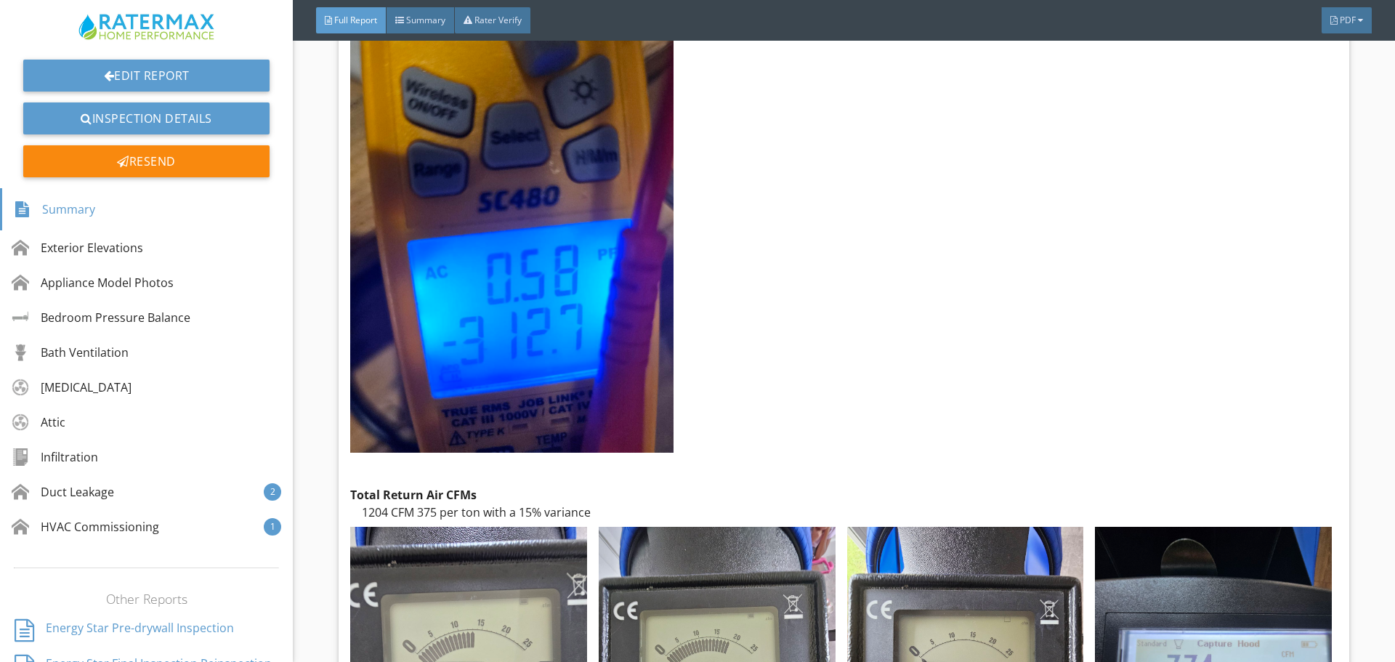
scroll to position [4440, 0]
